Goal: Navigation & Orientation: Find specific page/section

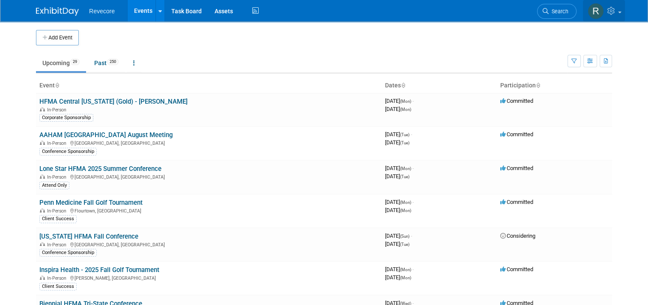
click at [625, 18] on link at bounding box center [604, 10] width 42 height 21
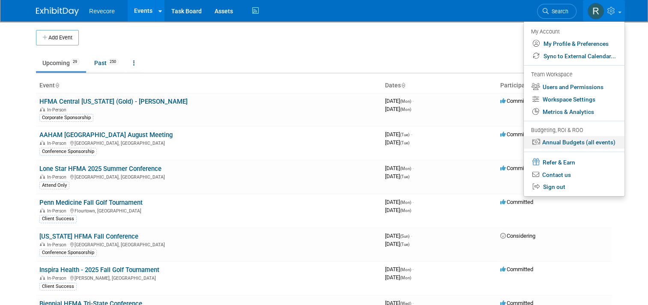
click at [605, 142] on link "Annual Budgets (all events)" at bounding box center [574, 142] width 101 height 12
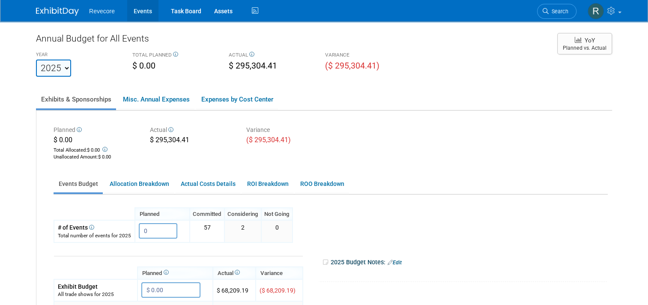
click at [139, 16] on link "Events" at bounding box center [142, 10] width 31 height 21
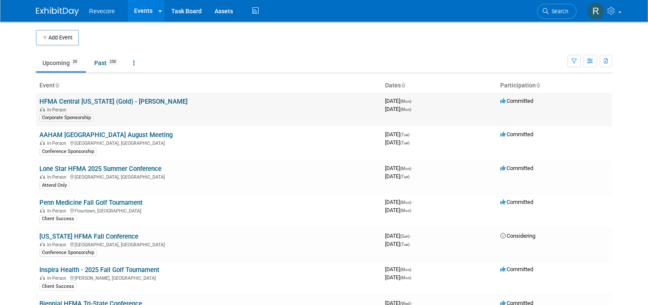
click at [101, 99] on link "HFMA Central [US_STATE] (Gold) - [PERSON_NAME]" at bounding box center [113, 102] width 148 height 8
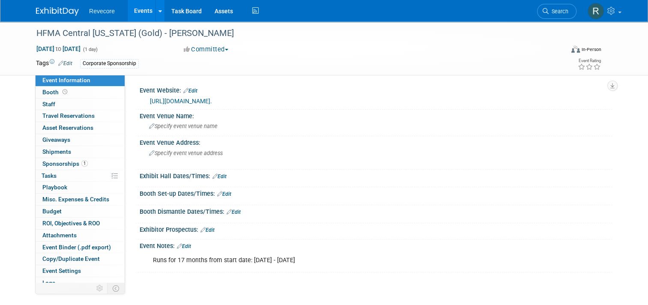
drag, startPoint x: 348, startPoint y: 267, endPoint x: 170, endPoint y: 272, distance: 178.3
click at [170, 269] on div "Runs for 17 months from start date: March 11, 2024 - August 11/2025" at bounding box center [334, 260] width 374 height 17
click at [72, 159] on link "1 Sponsorships 1" at bounding box center [80, 164] width 89 height 12
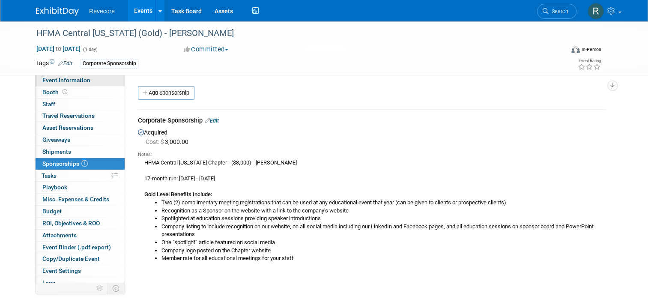
click at [79, 81] on span "Event Information" at bounding box center [66, 80] width 48 height 7
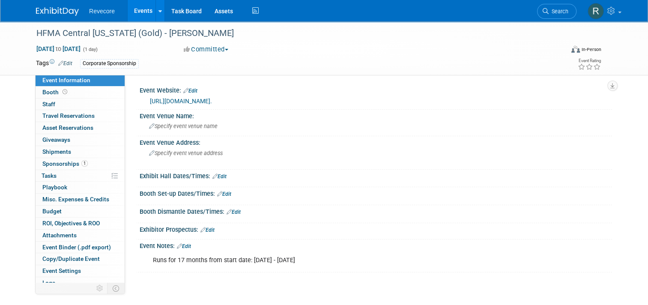
click at [136, 20] on link "Events" at bounding box center [143, 10] width 31 height 21
